Goal: Find specific page/section: Find specific page/section

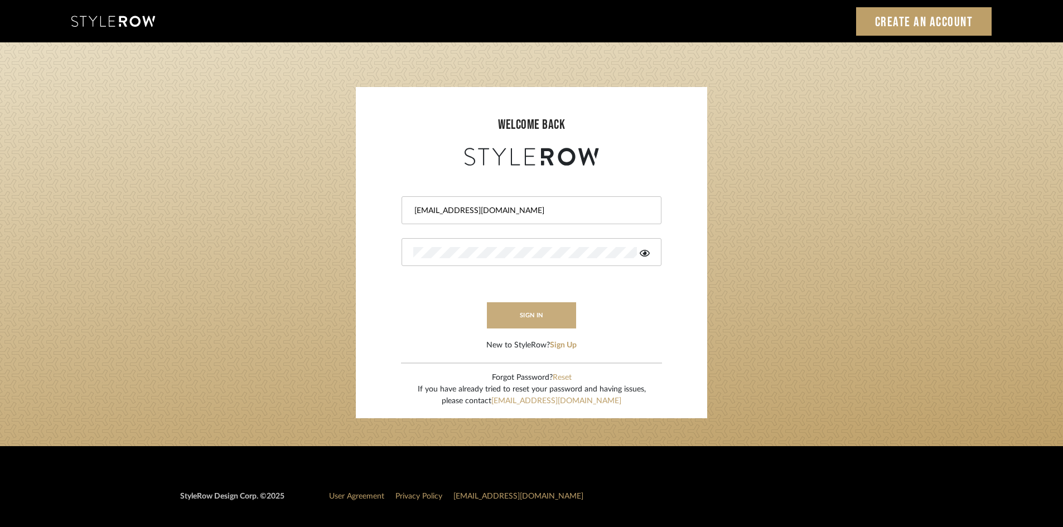
click at [518, 324] on button "sign in" at bounding box center [531, 315] width 89 height 26
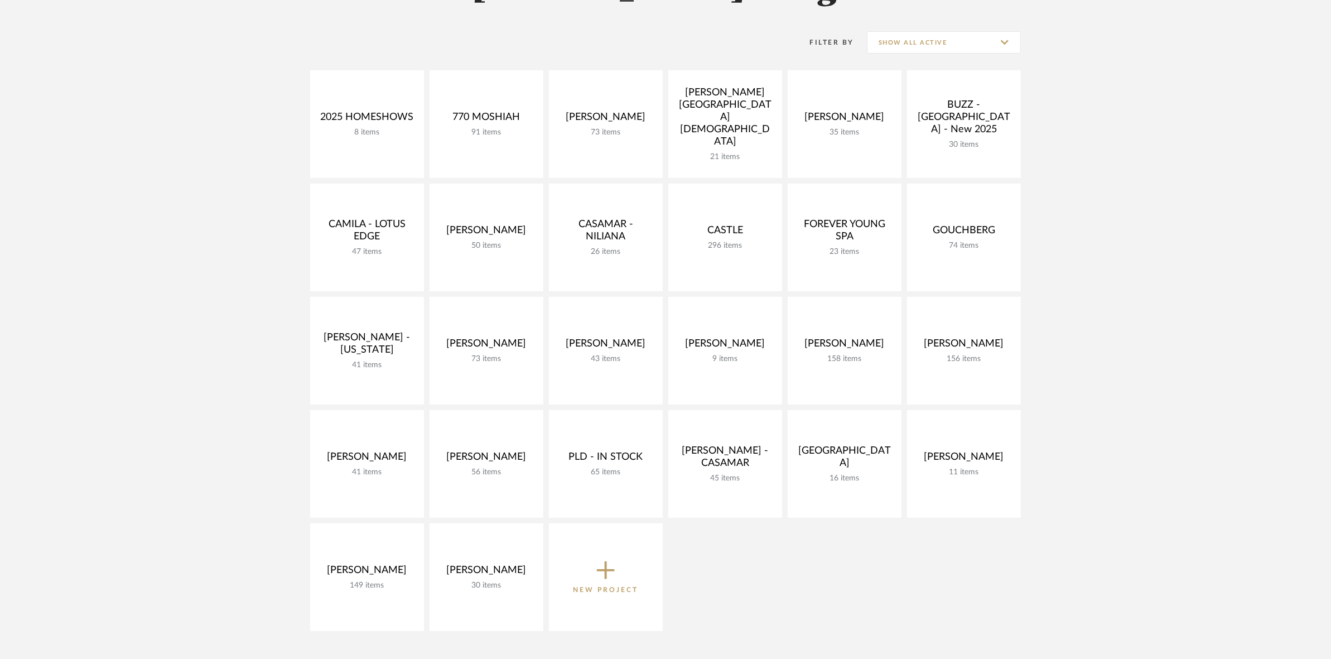
scroll to position [209, 0]
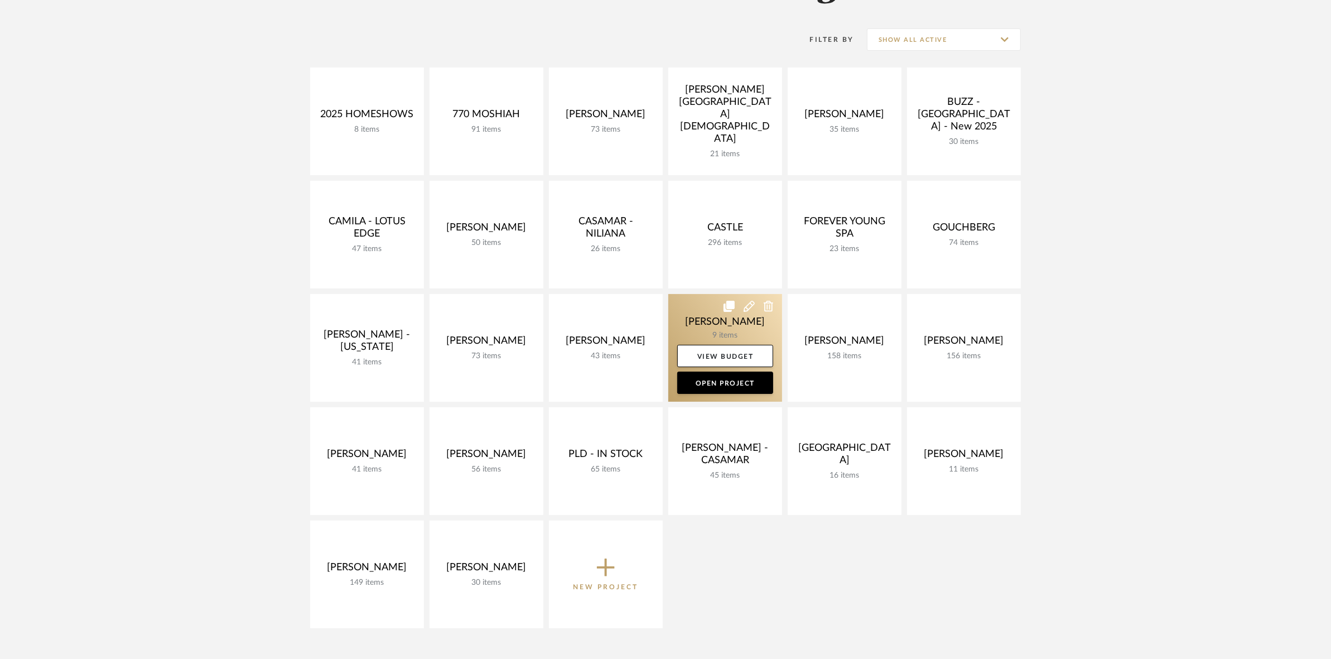
click at [701, 326] on link at bounding box center [725, 348] width 114 height 108
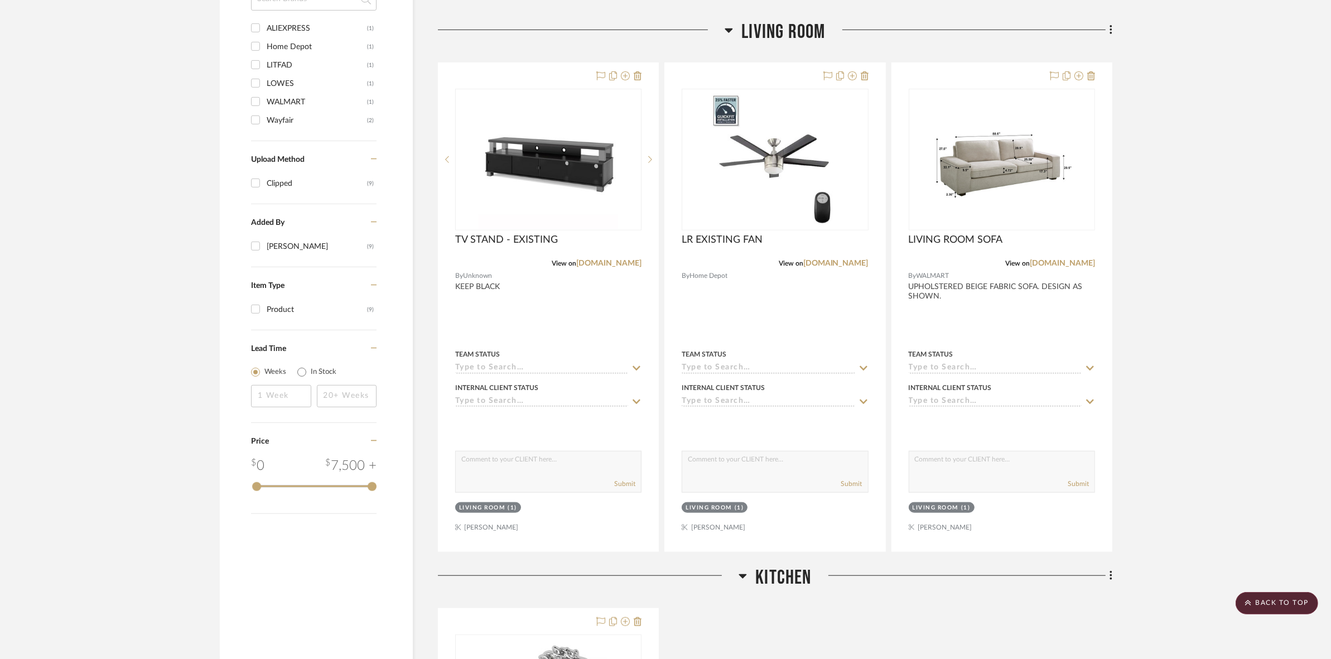
scroll to position [906, 0]
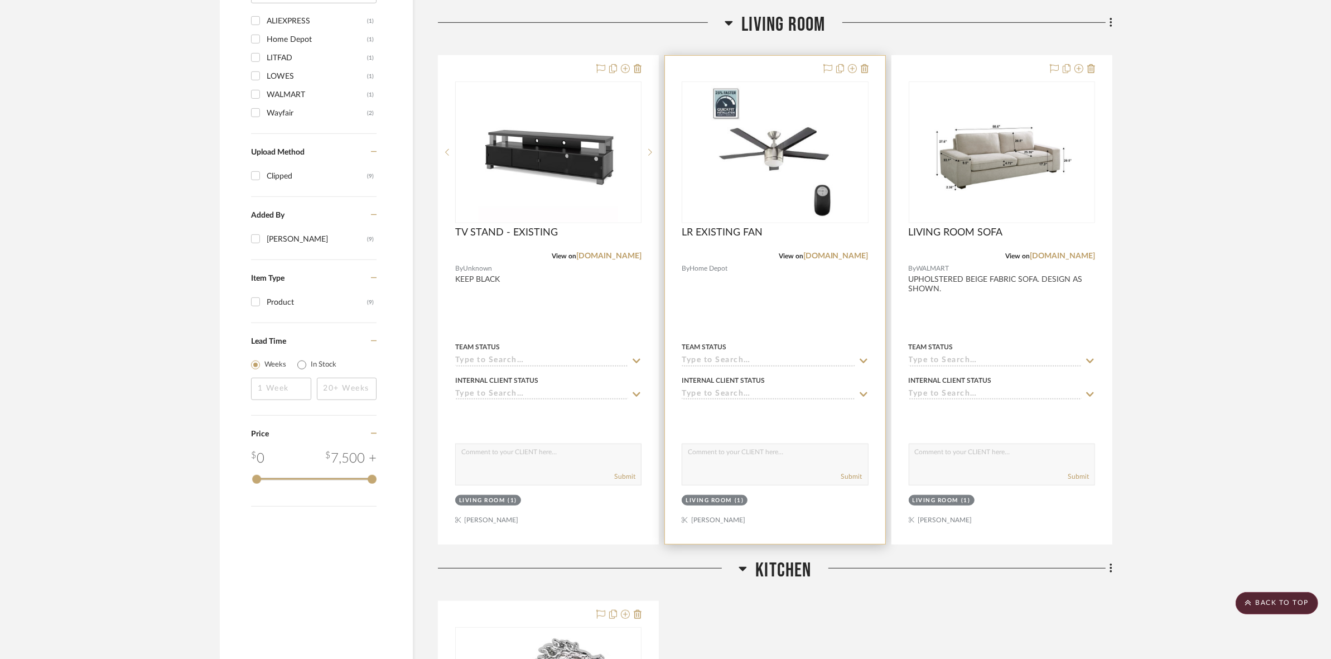
click at [0, 0] on img at bounding box center [0, 0] width 0 height 0
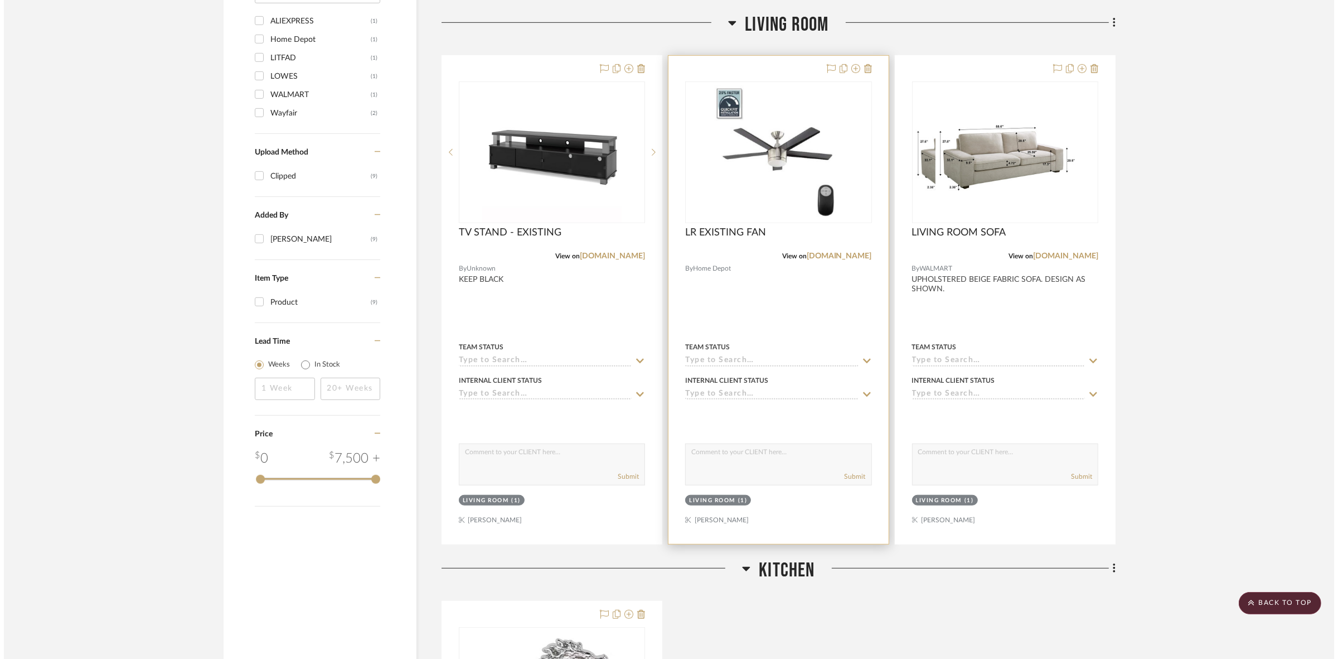
scroll to position [0, 0]
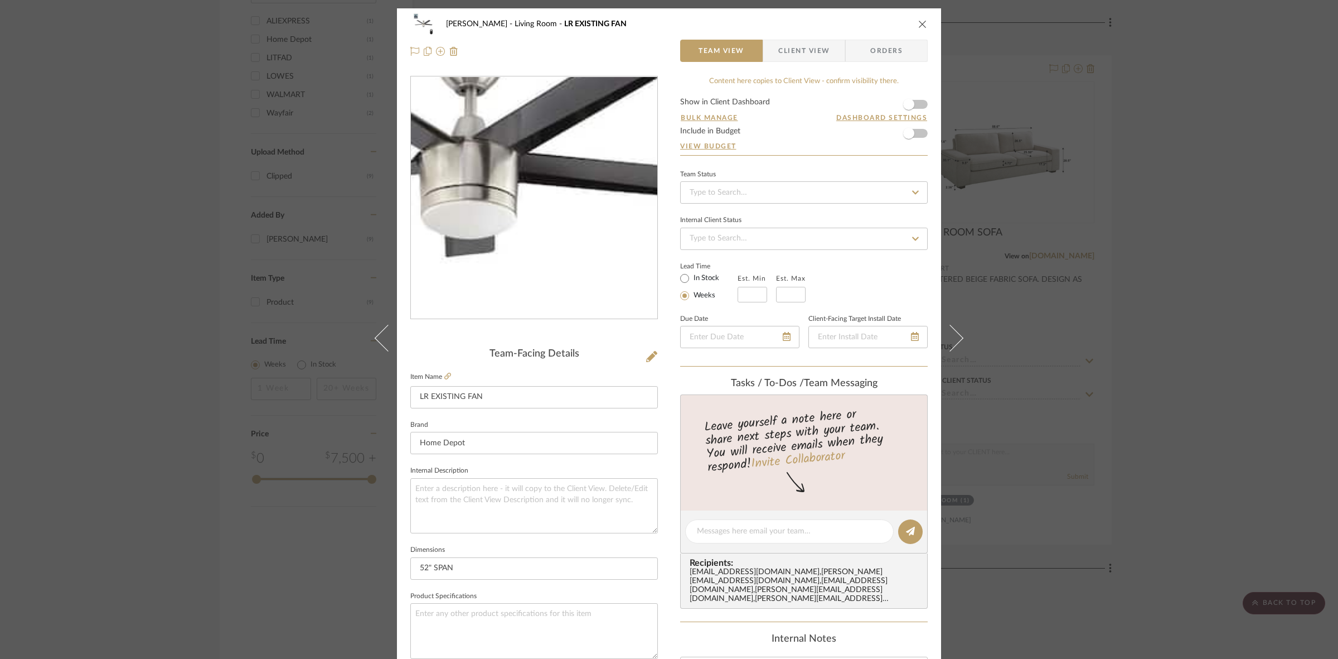
click at [547, 204] on img "0" at bounding box center [534, 198] width 242 height 242
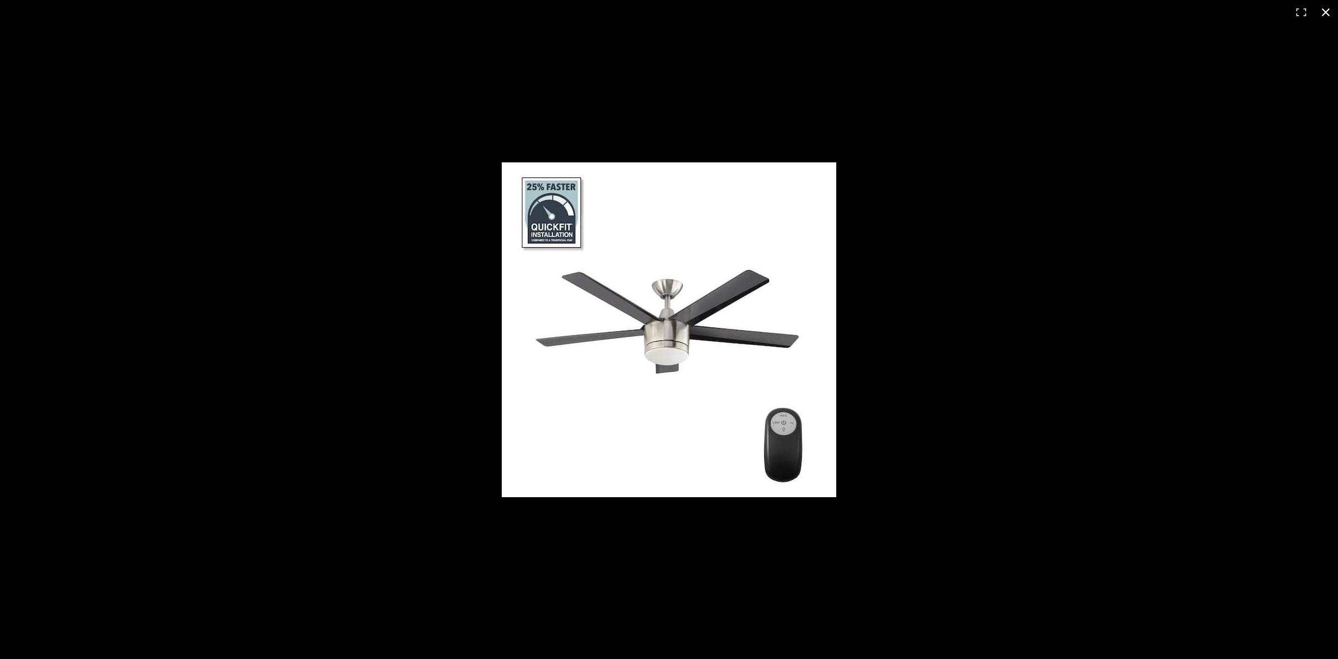
click at [369, 118] on div at bounding box center [669, 329] width 1338 height 659
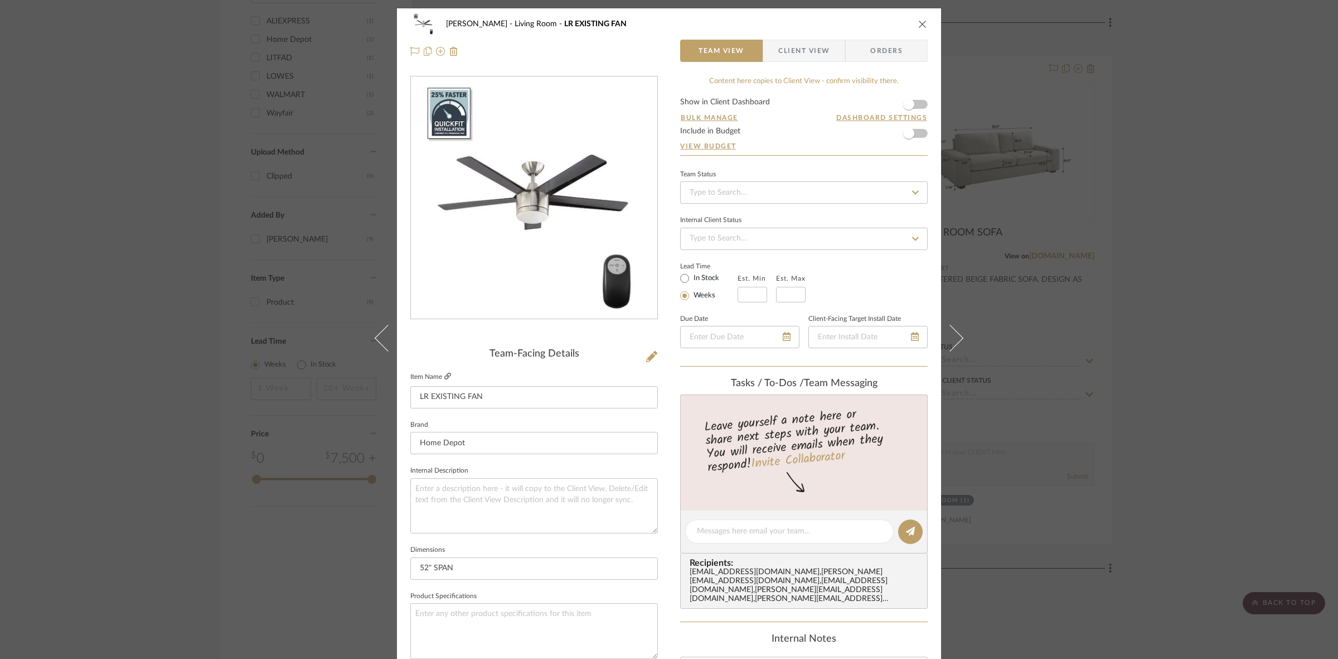
click at [444, 375] on icon at bounding box center [447, 376] width 7 height 7
